Goal: Information Seeking & Learning: Learn about a topic

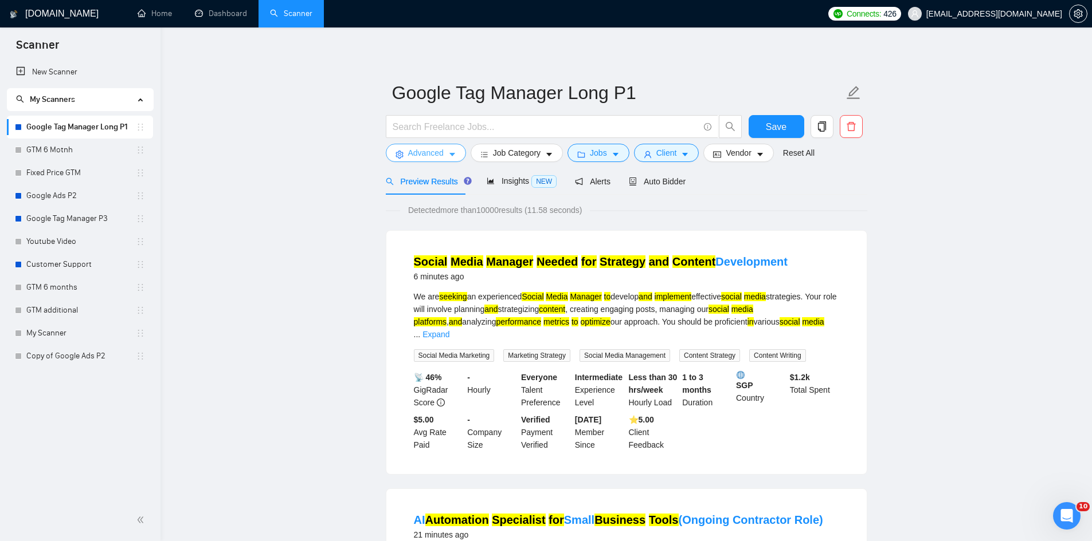
click at [415, 145] on button "Advanced" at bounding box center [426, 153] width 80 height 18
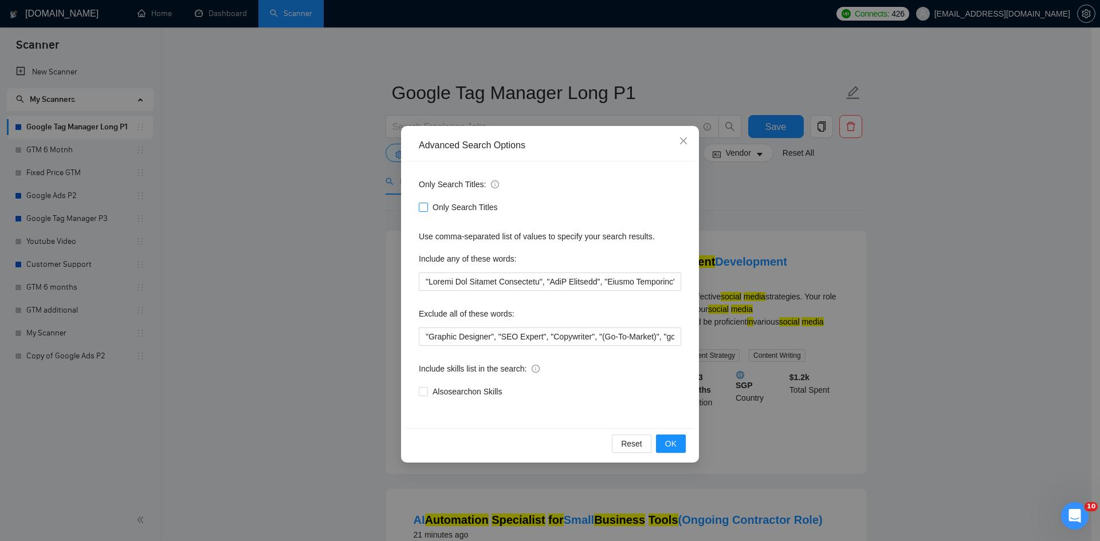
click at [425, 210] on input "Only Search Titles" at bounding box center [423, 207] width 8 height 8
checkbox input "true"
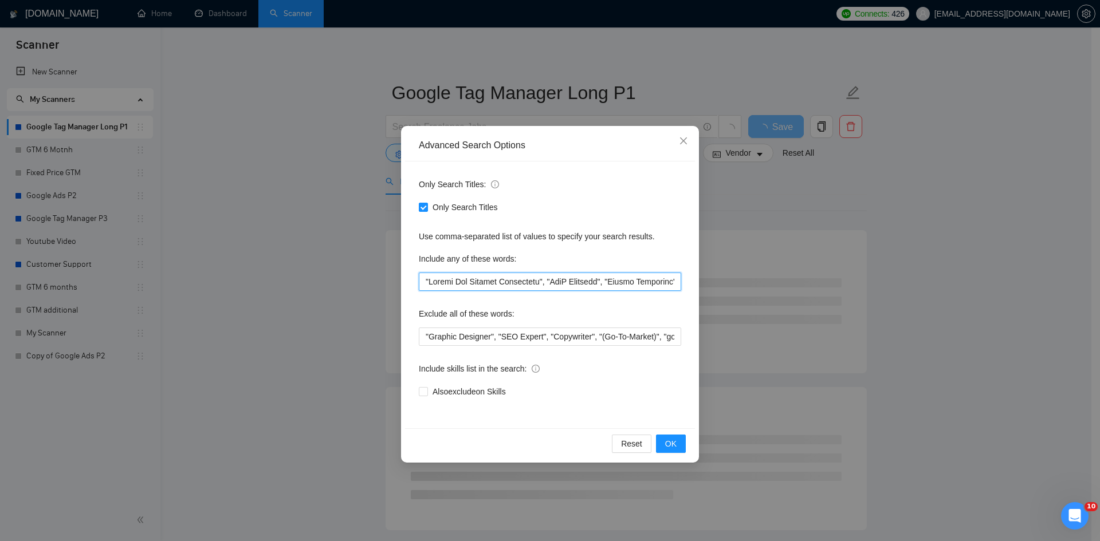
click at [541, 277] on input "text" at bounding box center [550, 282] width 262 height 18
click at [666, 444] on span "OK" at bounding box center [670, 444] width 11 height 13
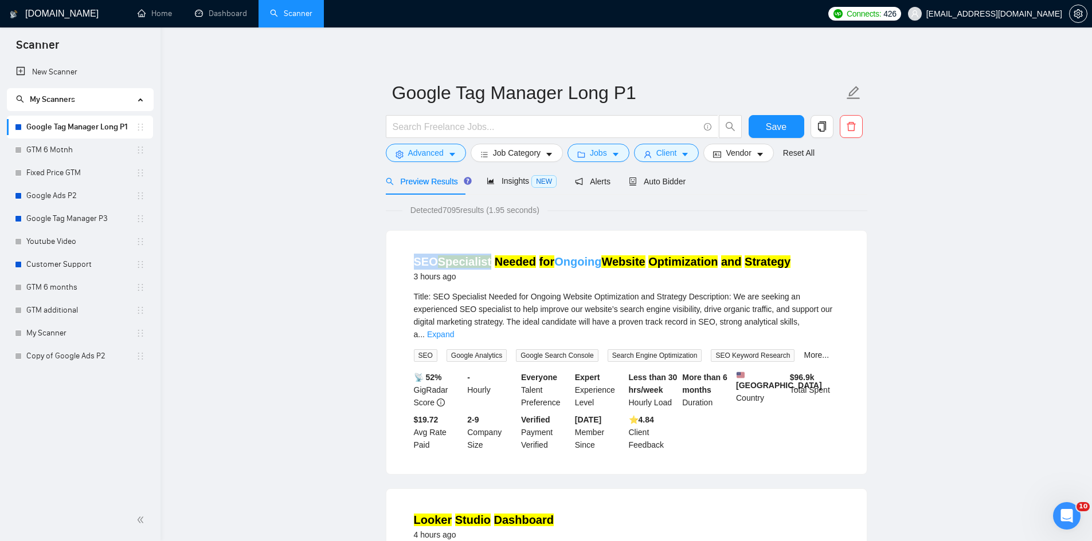
drag, startPoint x: 425, startPoint y: 261, endPoint x: 487, endPoint y: 266, distance: 62.1
click at [487, 266] on li "SEO Specialist Needed for Ongoing Website Optimization and Strategy 3 hours ago…" at bounding box center [626, 353] width 453 height 216
click at [437, 155] on span "Advanced" at bounding box center [426, 153] width 36 height 13
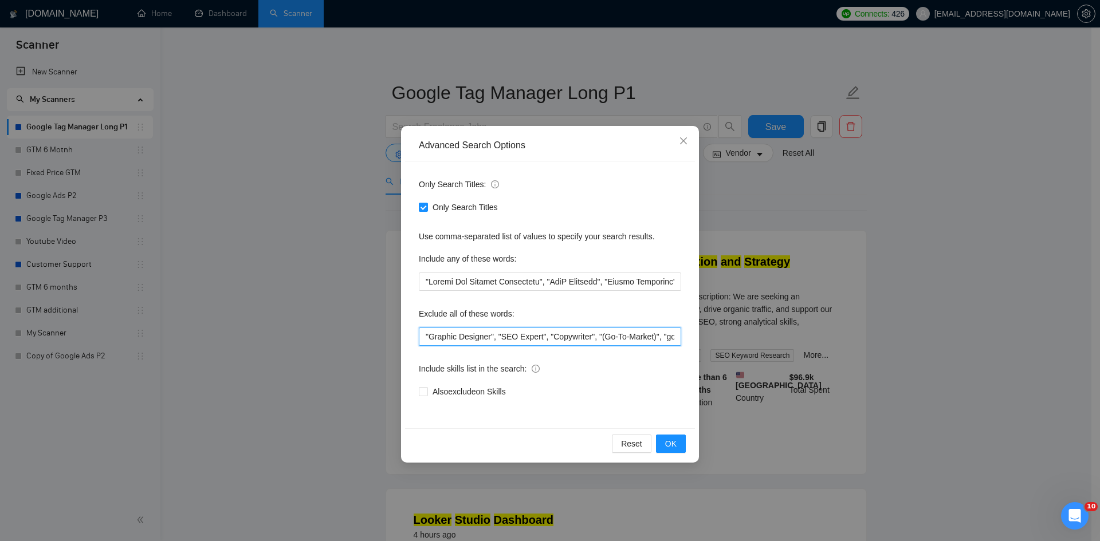
click at [426, 339] on input ""Graphic Designer", "SEO Expert", "Copywriter", "(Go-To-Market)", "go to market…" at bounding box center [550, 337] width 262 height 18
click at [428, 336] on input """, "Graphic Designer", "SEO Expert", "Copywriter", "(Go-To-Market)", "go to ma…" at bounding box center [550, 337] width 262 height 18
paste input "SEO Specialist"
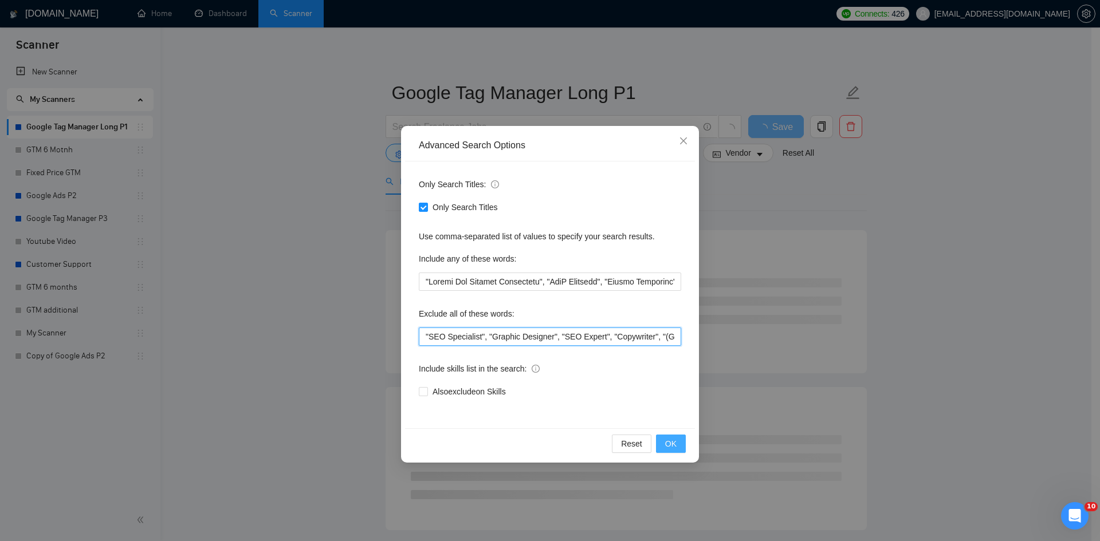
type input ""SEO Specialist", "Graphic Designer", "SEO Expert", "Copywriter", "(Go-To-Marke…"
click at [681, 444] on button "OK" at bounding box center [671, 444] width 30 height 18
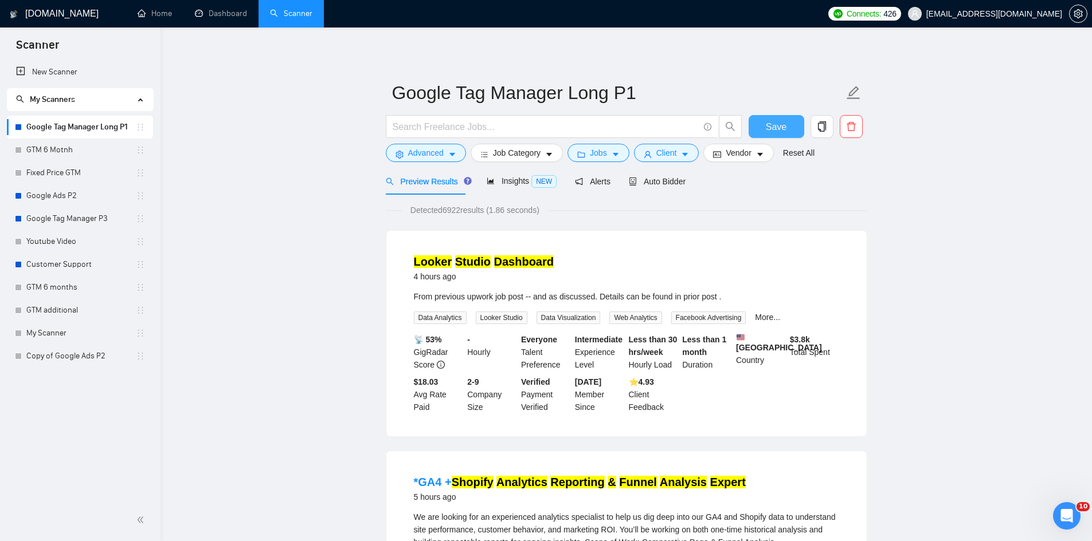
drag, startPoint x: 782, startPoint y: 126, endPoint x: 774, endPoint y: 134, distance: 10.9
click at [782, 126] on span "Save" at bounding box center [776, 127] width 21 height 14
